Goal: Information Seeking & Learning: Learn about a topic

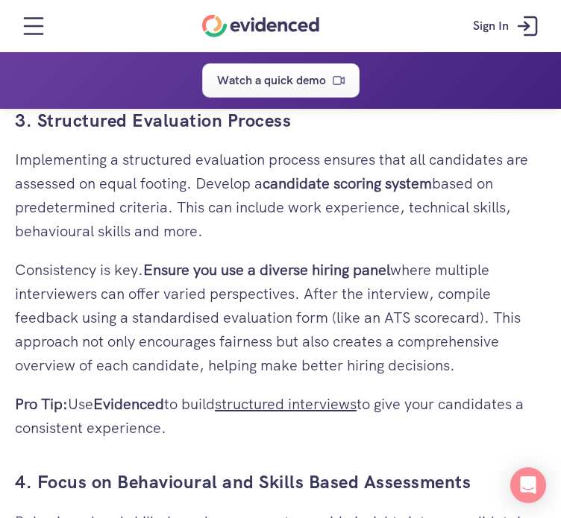
scroll to position [2893, 0]
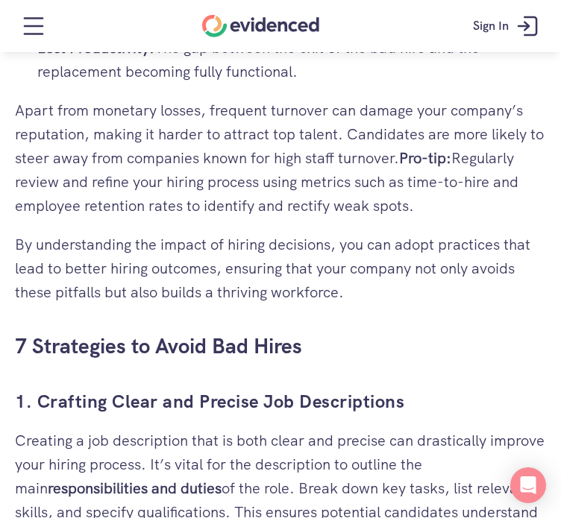
scroll to position [1820, 0]
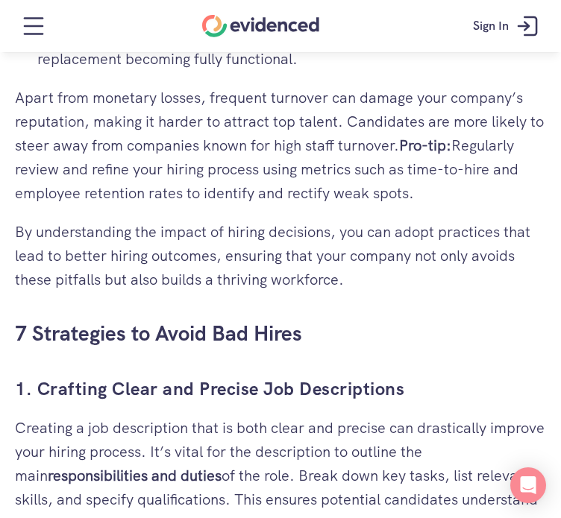
click at [107, 151] on p "Apart from monetary losses, frequent turnover can damage your company’s reputat…" at bounding box center [280, 145] width 531 height 119
copy p "Apart from monetary losses, frequent turnover can damage your company’s reputat…"
